Goal: Information Seeking & Learning: Learn about a topic

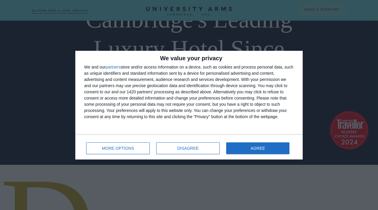
scroll to position [50, 0]
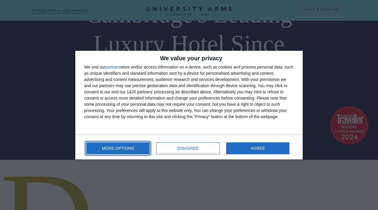
click at [133, 146] on button "MORE OPTIONS" at bounding box center [118, 148] width 64 height 12
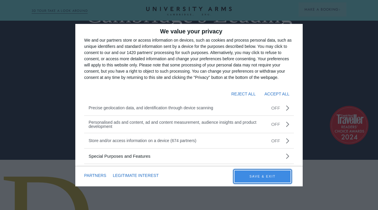
click at [245, 177] on button "SAVE & EXIT" at bounding box center [263, 177] width 56 height 12
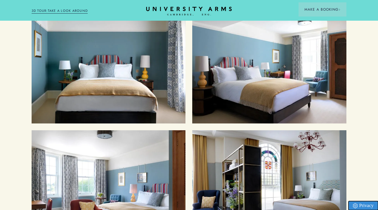
scroll to position [622, 0]
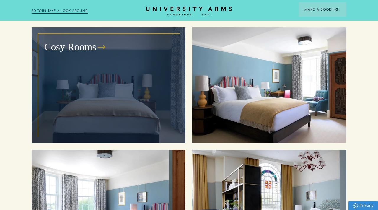
click at [126, 82] on div "Cosy Rooms" at bounding box center [108, 85] width 141 height 102
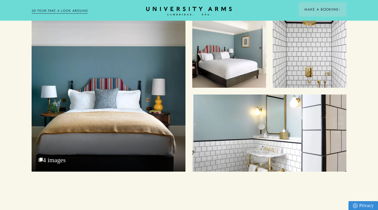
scroll to position [666, 0]
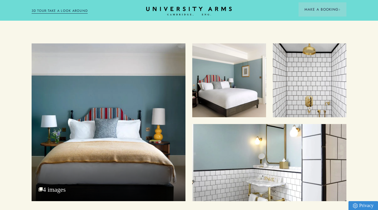
click at [105, 71] on div "Cosy Bed" at bounding box center [109, 122] width 154 height 158
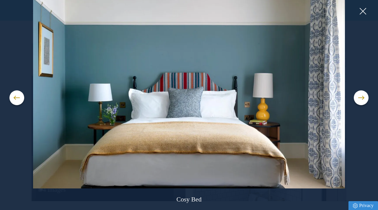
click at [359, 16] on img at bounding box center [188, 93] width 359 height 189
click at [360, 12] on button at bounding box center [363, 11] width 9 height 9
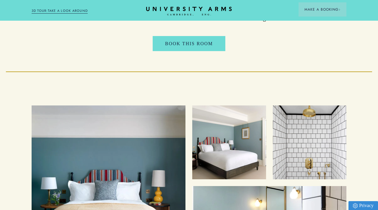
scroll to position [565, 0]
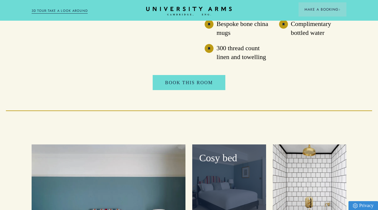
click at [223, 167] on div "Cosy bed" at bounding box center [229, 182] width 74 height 74
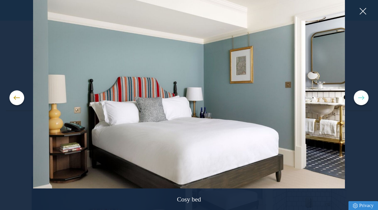
click at [366, 100] on button at bounding box center [361, 97] width 15 height 15
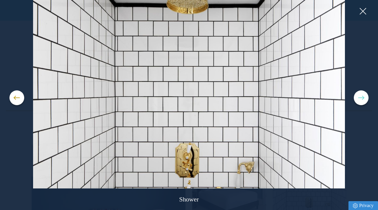
click at [365, 100] on button at bounding box center [361, 97] width 15 height 15
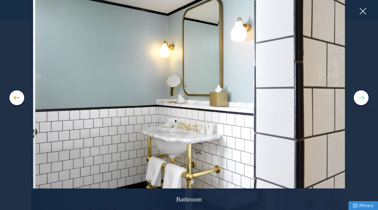
click at [365, 100] on button at bounding box center [361, 97] width 15 height 15
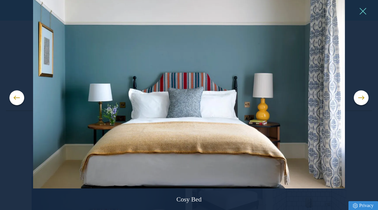
click at [364, 12] on button at bounding box center [363, 11] width 9 height 9
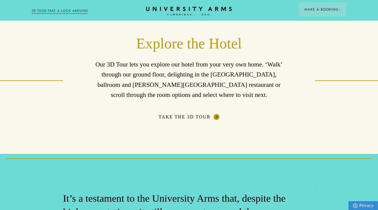
scroll to position [906, 0]
